Goal: Check status: Check status

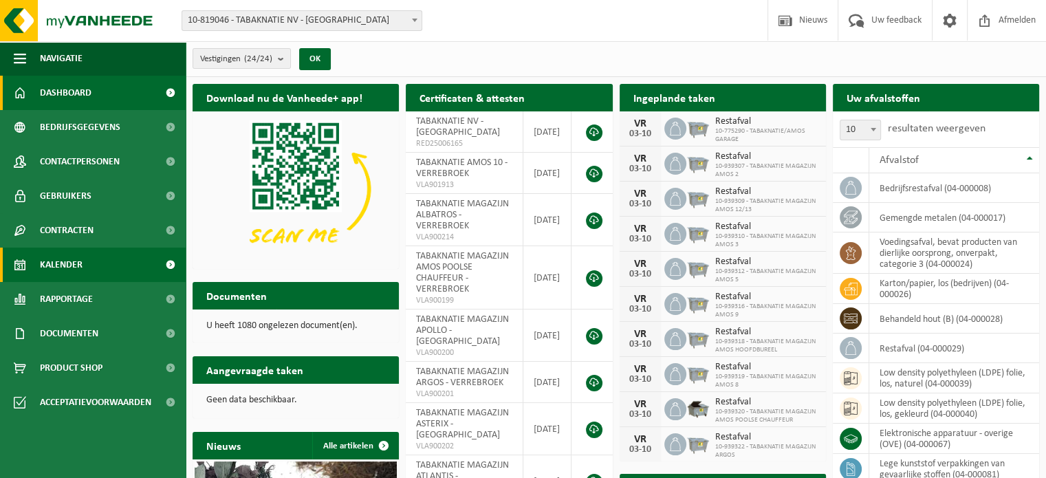
click at [87, 267] on link "Kalender" at bounding box center [93, 265] width 186 height 34
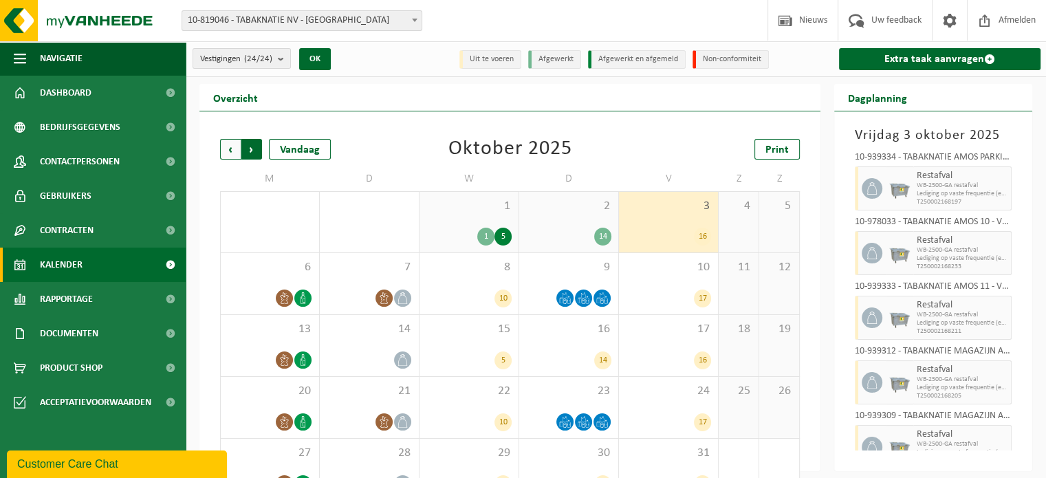
click at [228, 151] on span "Vorige" at bounding box center [230, 149] width 21 height 21
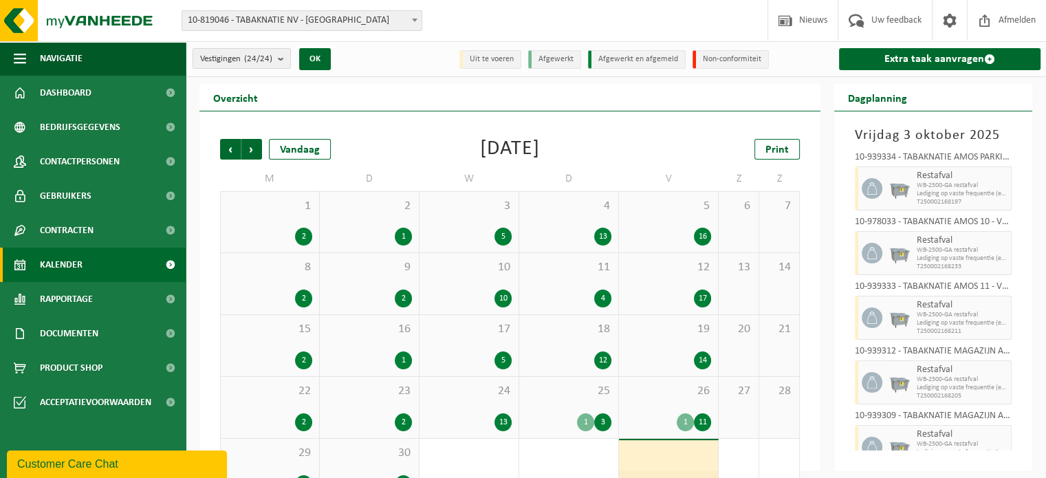
click at [656, 205] on span "5" at bounding box center [668, 206] width 85 height 15
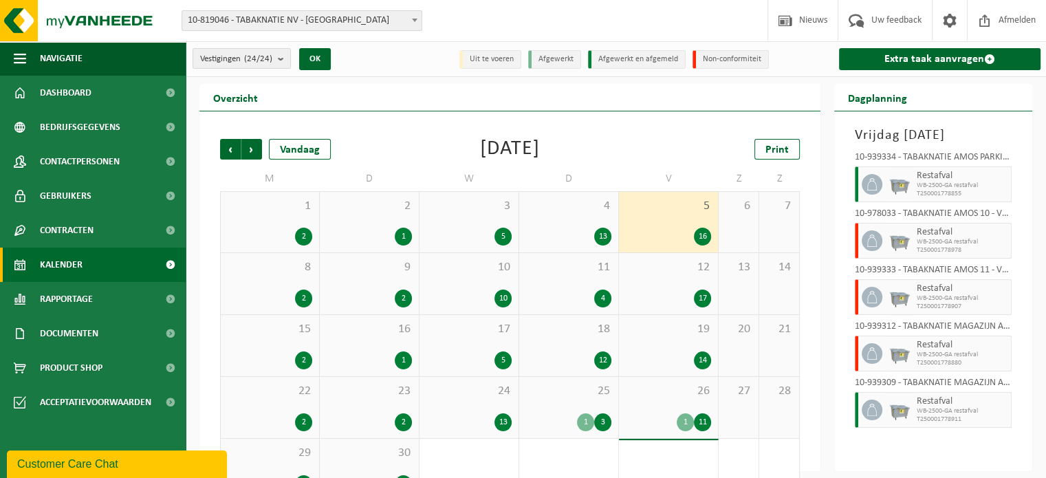
click at [669, 287] on div "12 17" at bounding box center [668, 283] width 99 height 61
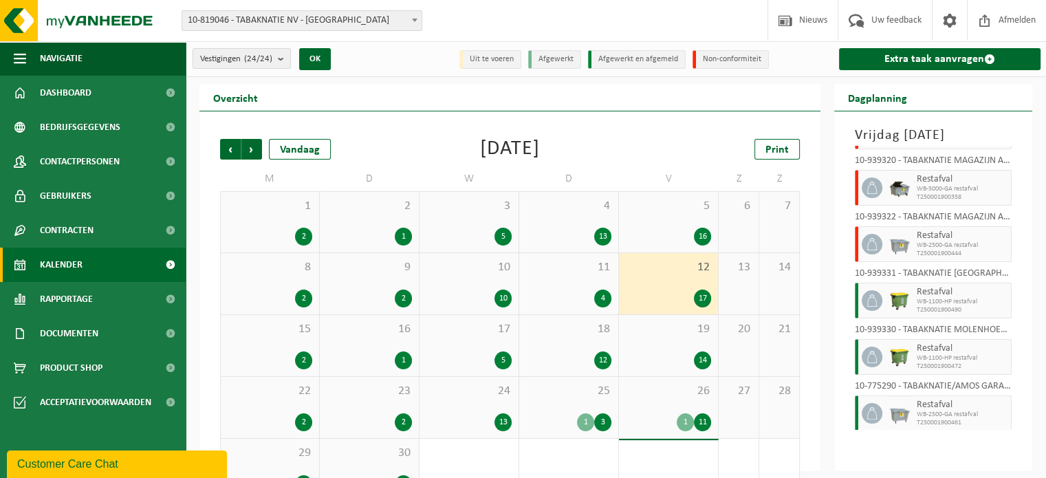
scroll to position [674, 0]
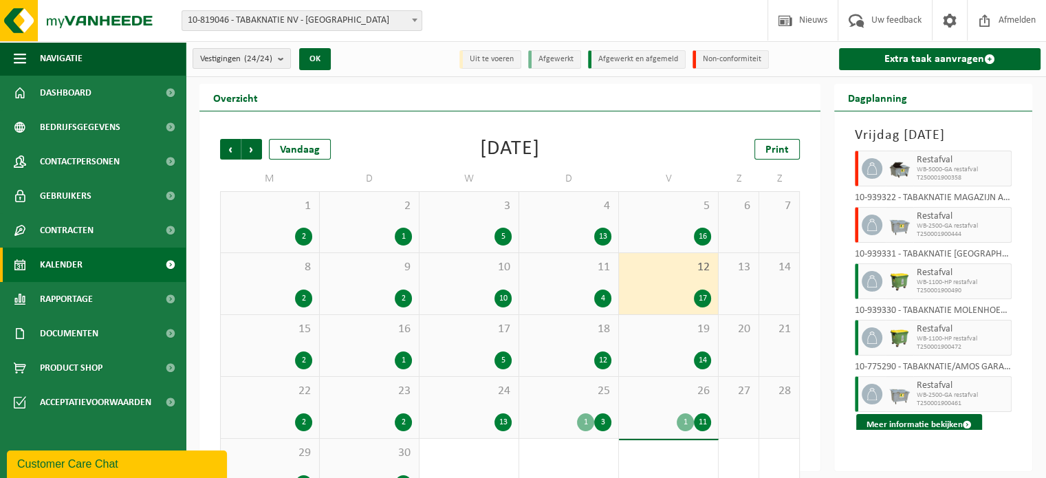
click at [673, 338] on div "19 14" at bounding box center [668, 345] width 99 height 61
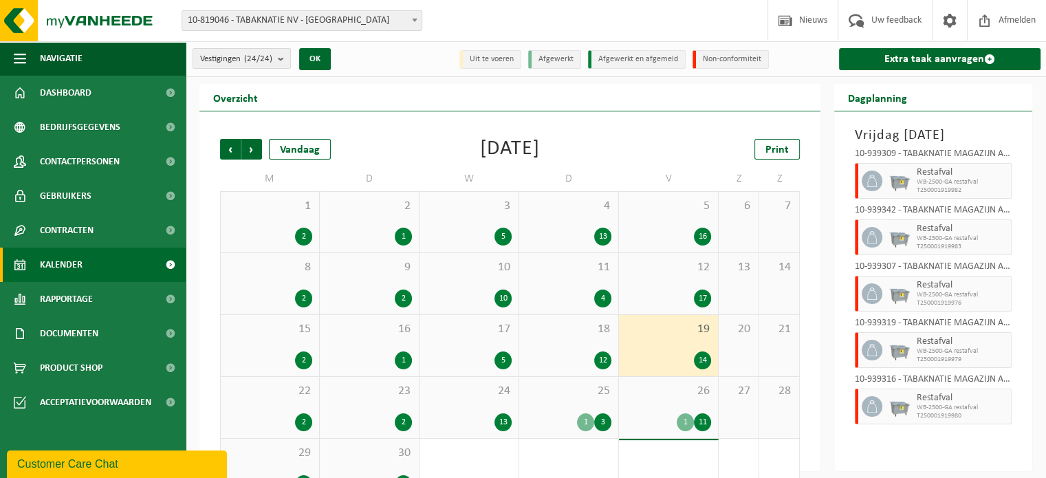
scroll to position [0, 0]
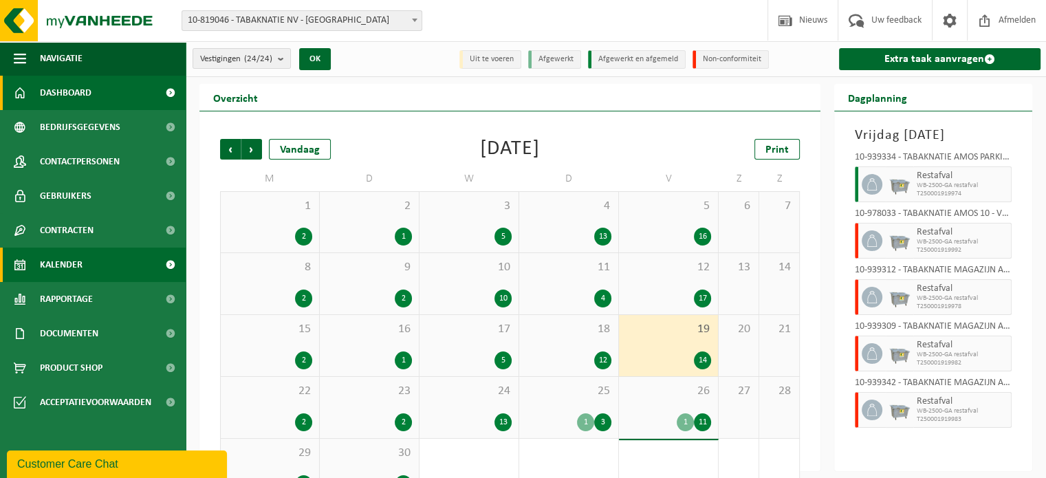
click at [100, 89] on link "Dashboard" at bounding box center [93, 93] width 186 height 34
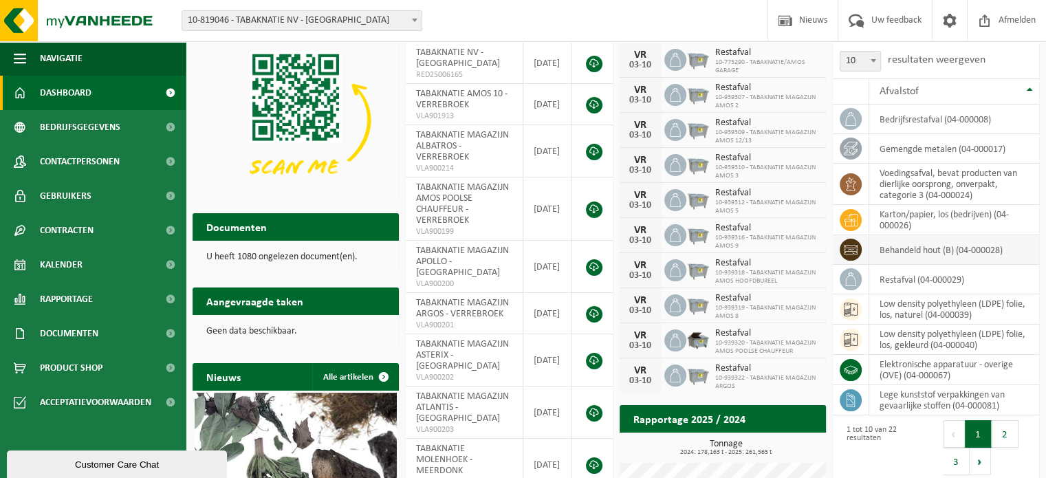
scroll to position [69, 0]
click at [878, 57] on span at bounding box center [874, 61] width 14 height 18
select select "50"
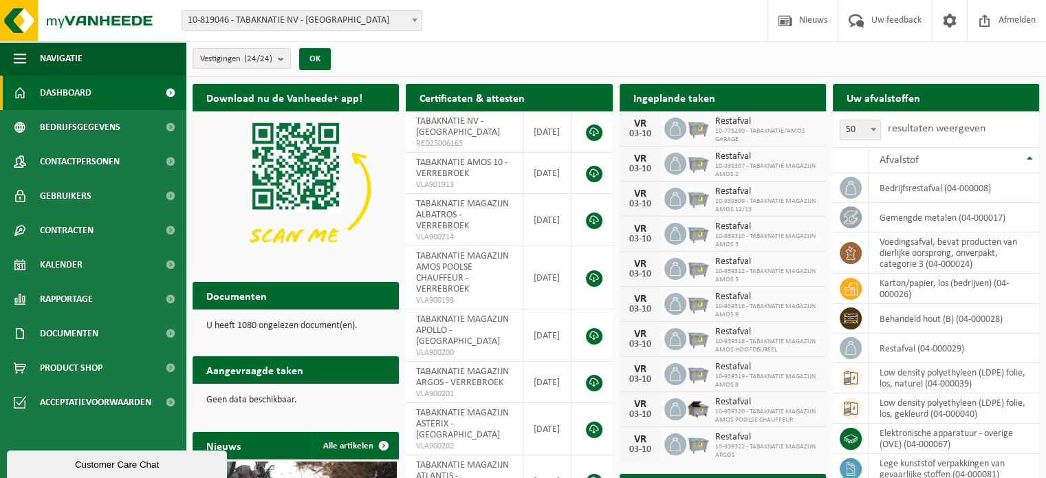
click at [416, 22] on span at bounding box center [415, 20] width 14 height 18
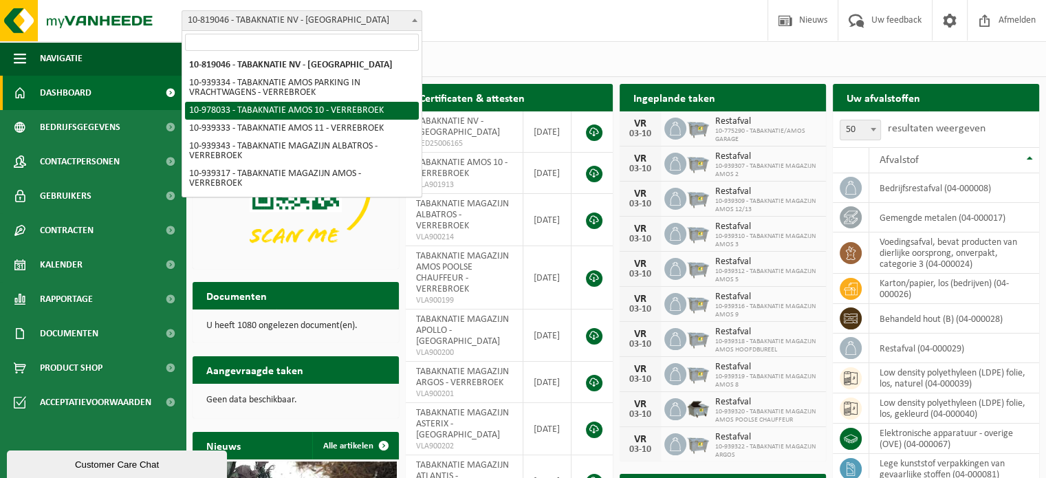
select select "159844"
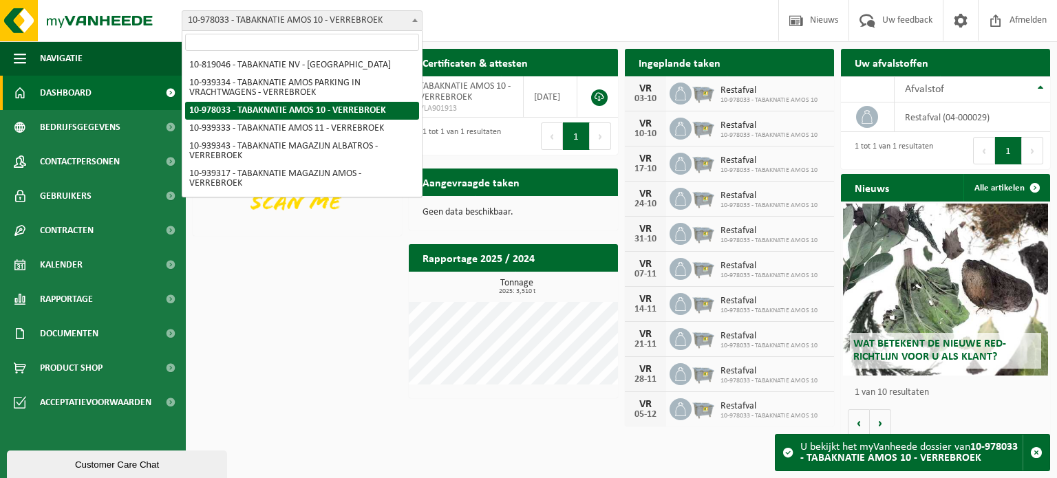
click at [376, 17] on span "10-978033 - TABAKNATIE AMOS 10 - VERREBROEK" at bounding box center [301, 20] width 239 height 19
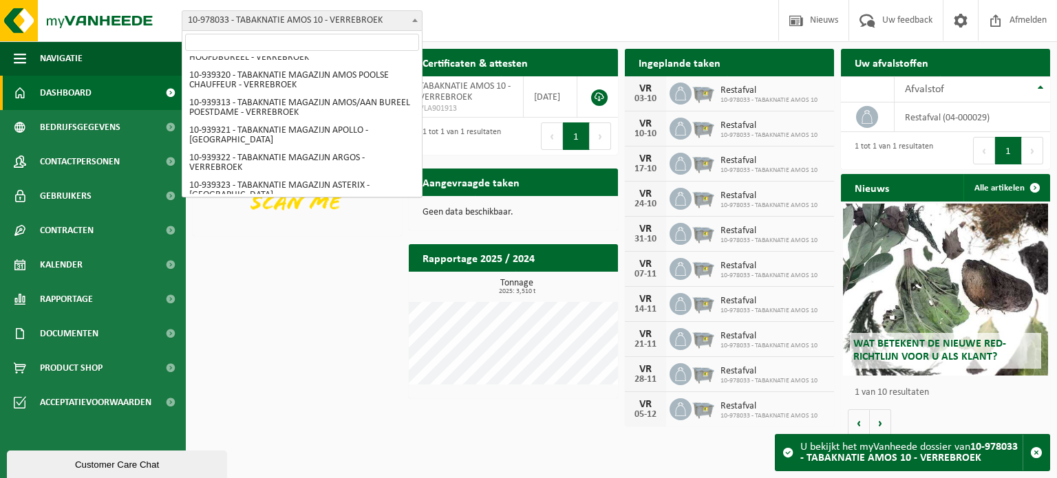
scroll to position [413, 0]
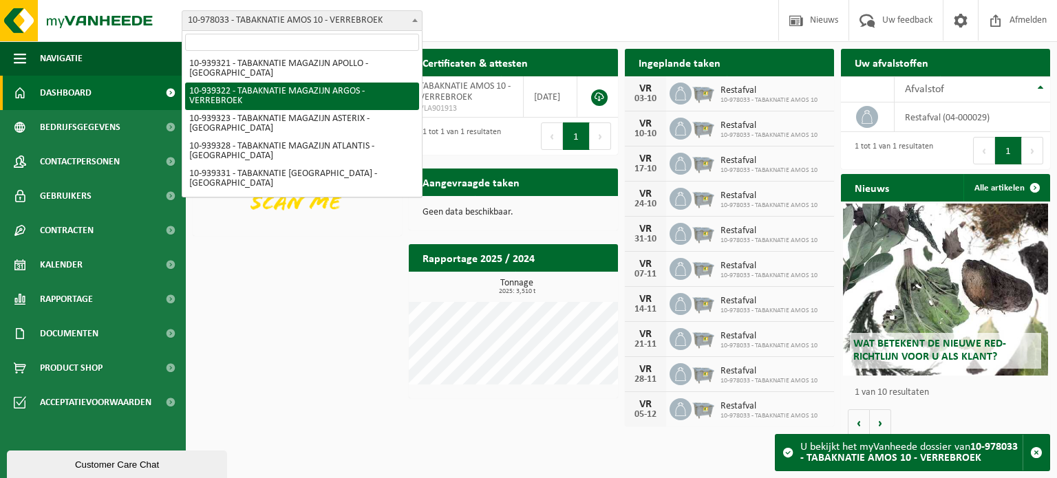
select select "138349"
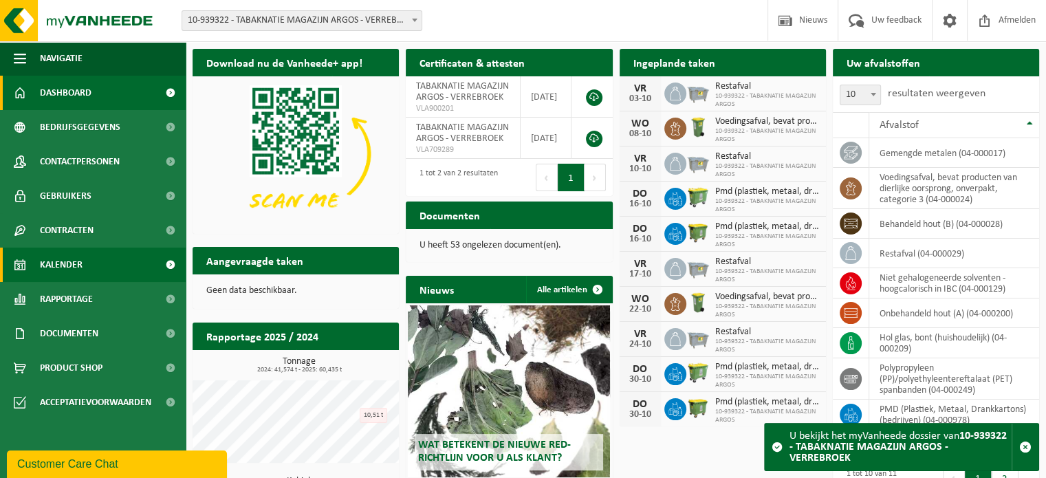
click at [85, 258] on link "Kalender" at bounding box center [93, 265] width 186 height 34
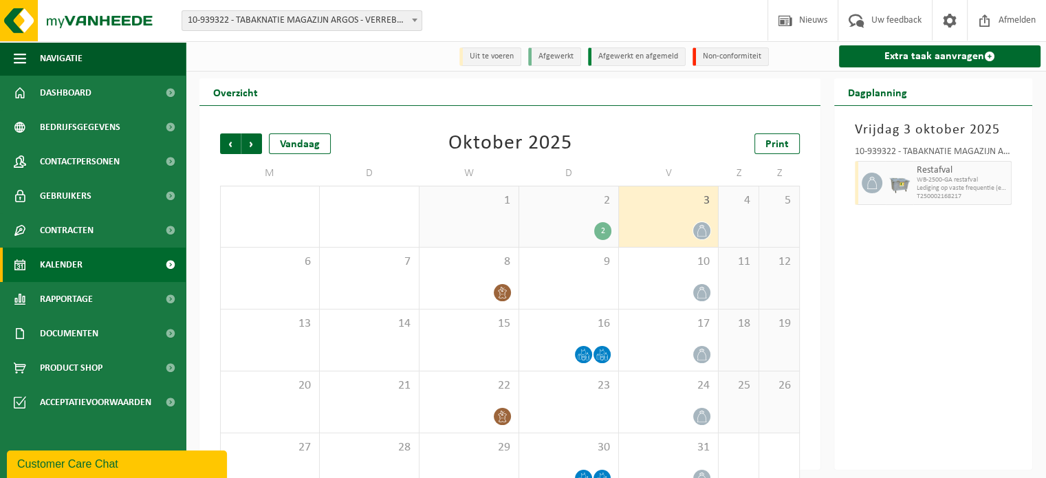
click at [376, 21] on span "10-939322 - TABAKNATIE MAGAZIJN ARGOS - VERREBROEK" at bounding box center [301, 20] width 239 height 19
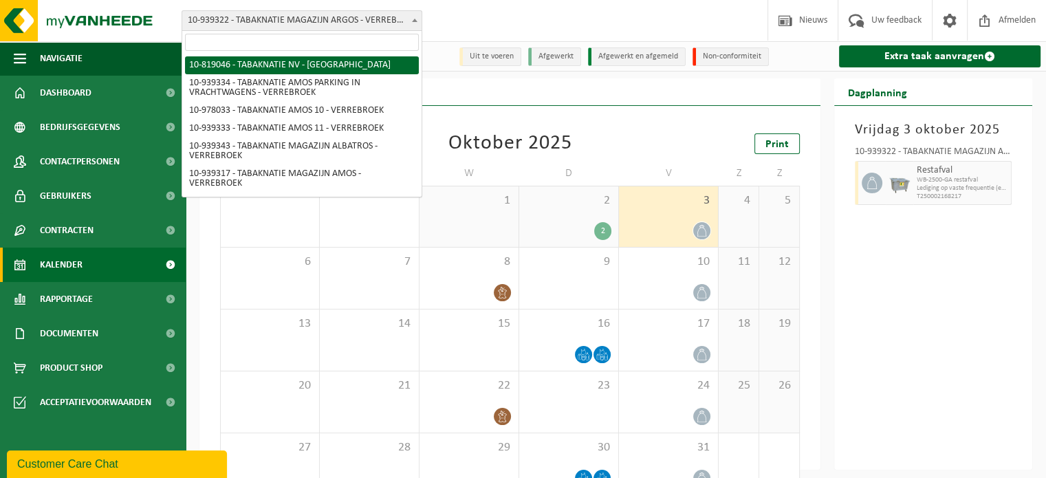
select select "138232"
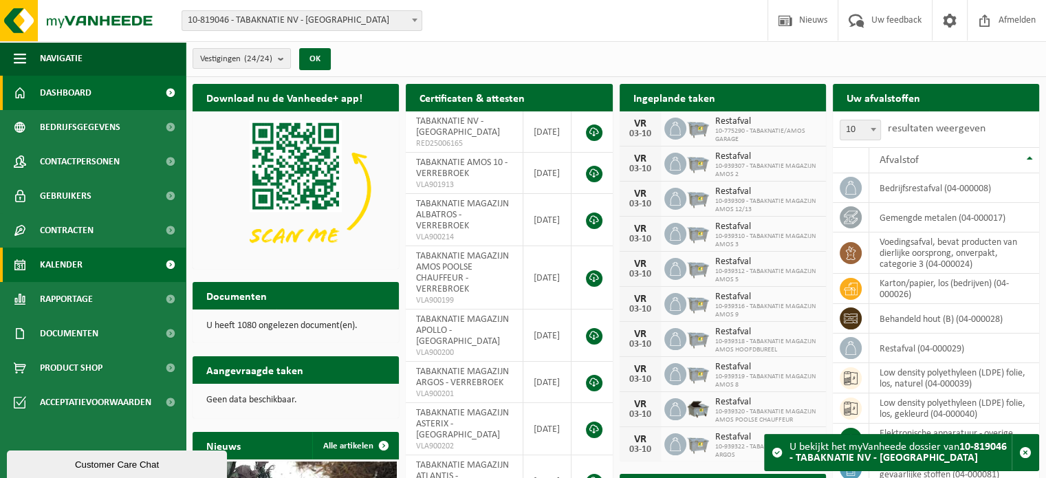
click at [83, 266] on link "Kalender" at bounding box center [93, 265] width 186 height 34
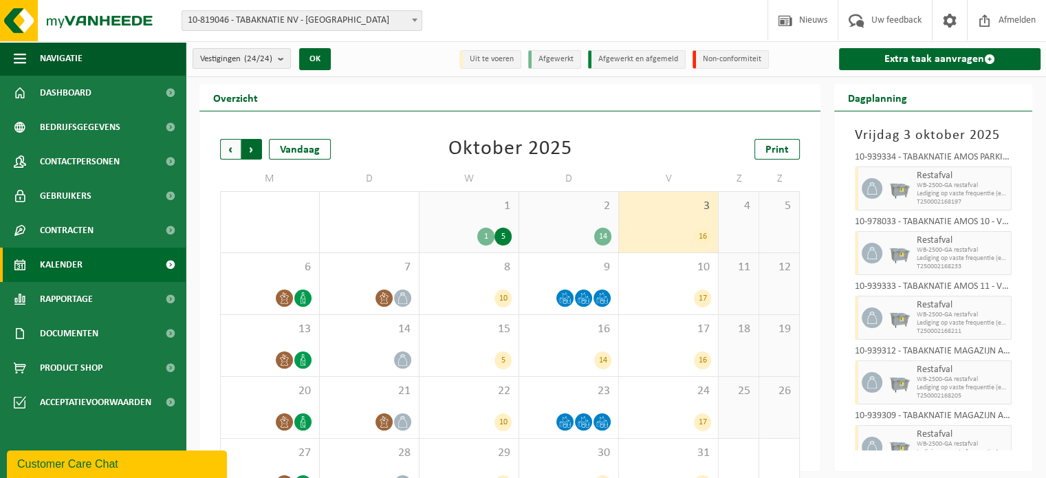
click at [234, 153] on span "Vorige" at bounding box center [230, 149] width 21 height 21
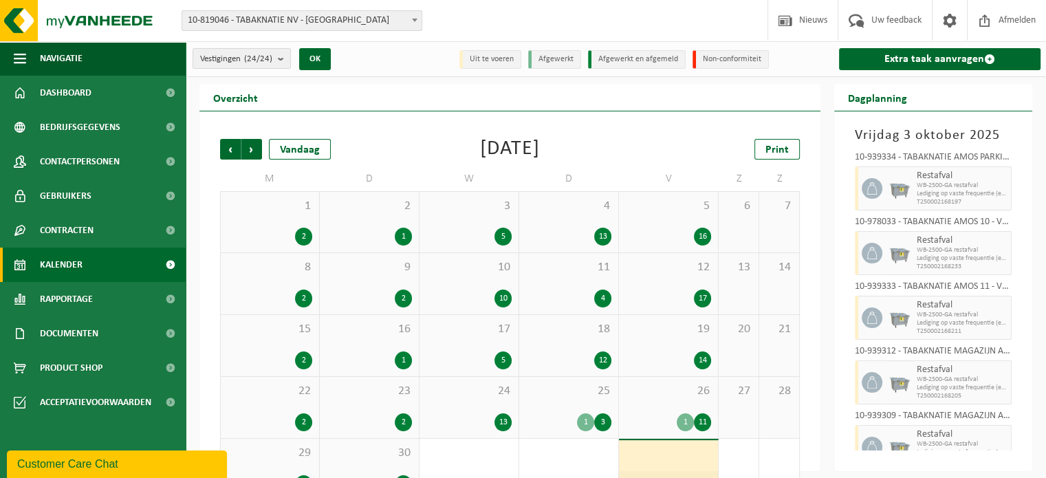
click at [684, 275] on div "12 17" at bounding box center [668, 283] width 99 height 61
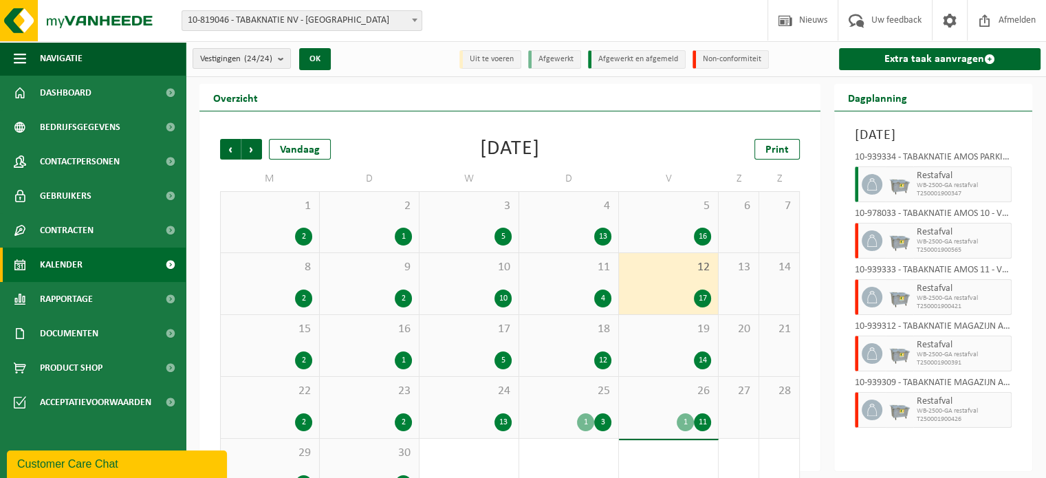
drag, startPoint x: 867, startPoint y: 256, endPoint x: 901, endPoint y: 259, distance: 33.9
click at [868, 247] on icon at bounding box center [872, 241] width 12 height 12
click at [905, 251] on img at bounding box center [900, 240] width 21 height 21
